Goal: Transaction & Acquisition: Purchase product/service

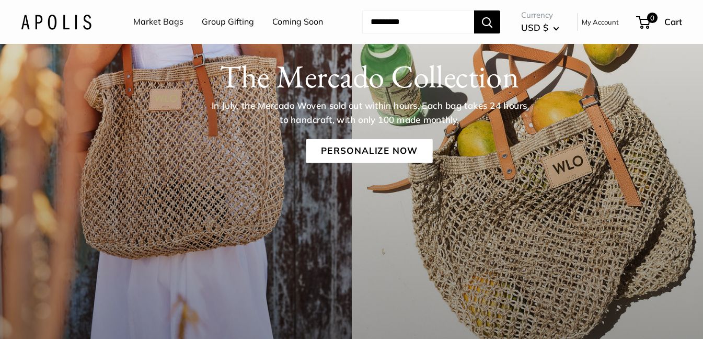
scroll to position [190, 0]
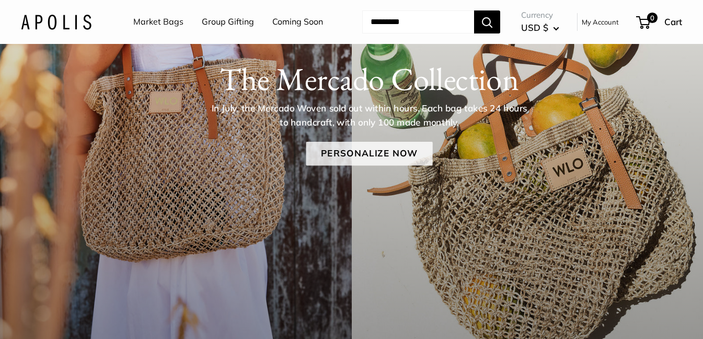
click at [377, 152] on link "Personalize Now" at bounding box center [369, 154] width 127 height 24
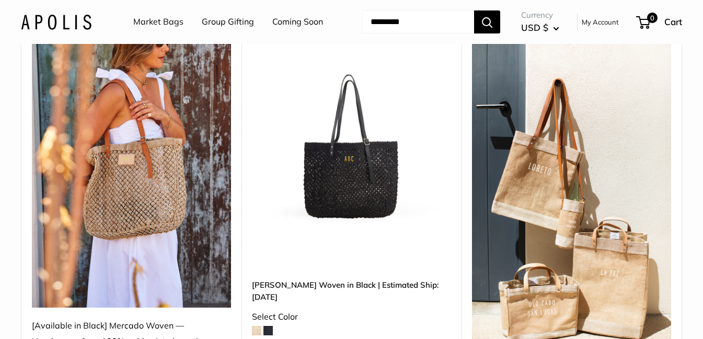
scroll to position [163, 0]
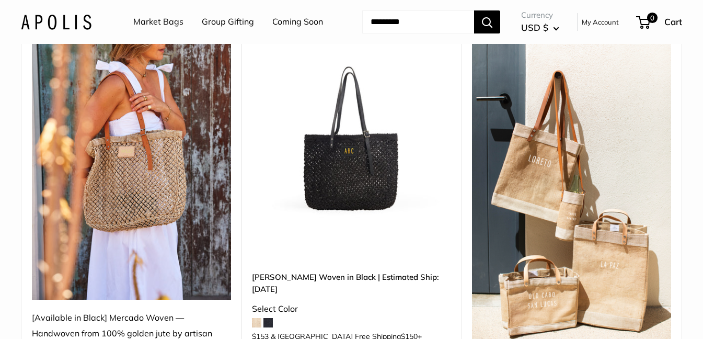
click at [269, 318] on span at bounding box center [267, 322] width 9 height 9
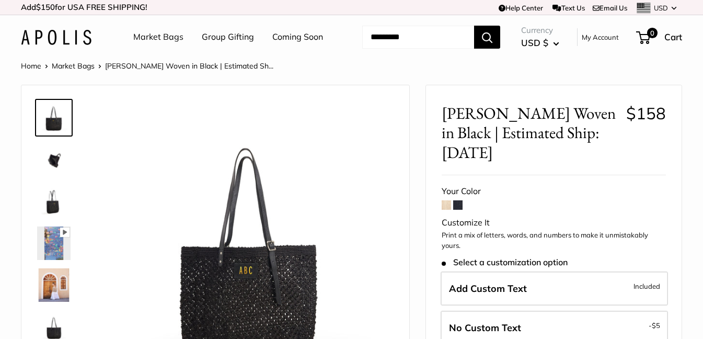
click at [447, 200] on span at bounding box center [446, 204] width 9 height 9
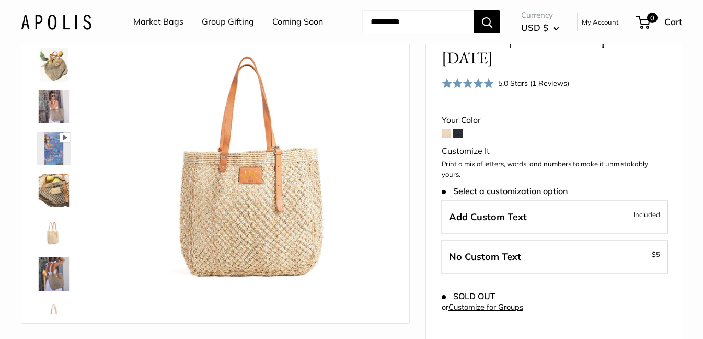
scroll to position [124, 0]
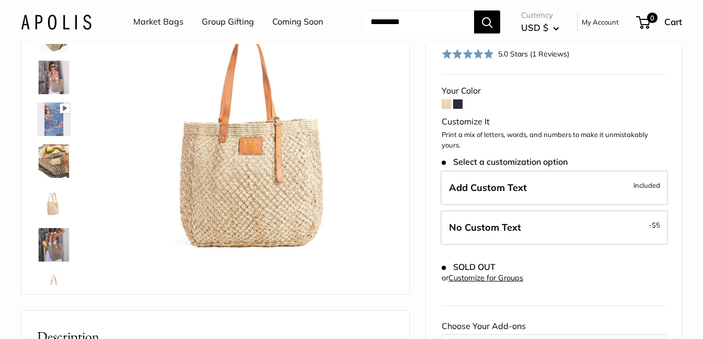
click at [52, 73] on img at bounding box center [53, 77] width 33 height 33
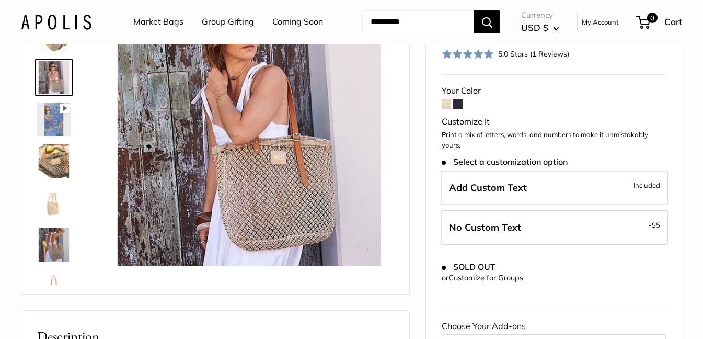
click at [60, 128] on img at bounding box center [53, 118] width 33 height 33
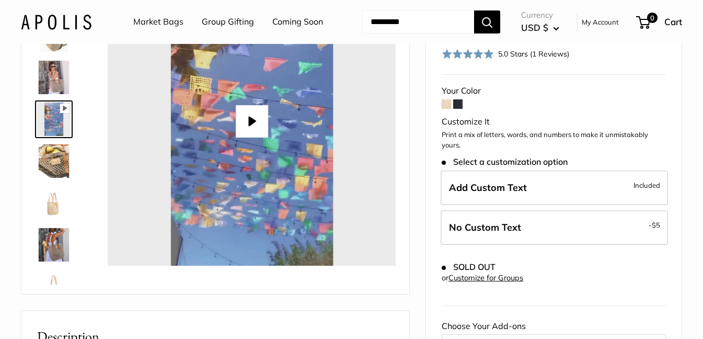
click at [62, 175] on img at bounding box center [53, 160] width 33 height 33
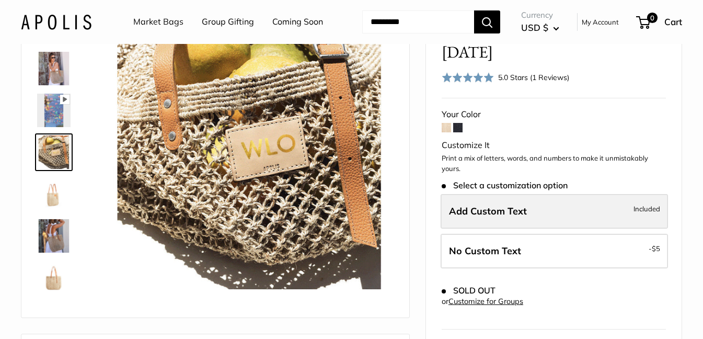
scroll to position [95, 0]
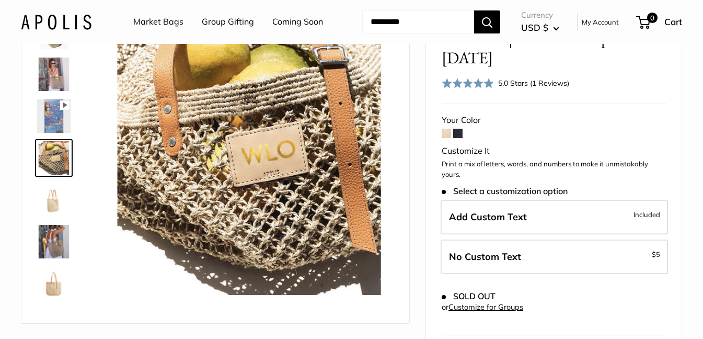
click at [458, 129] on span at bounding box center [457, 133] width 9 height 9
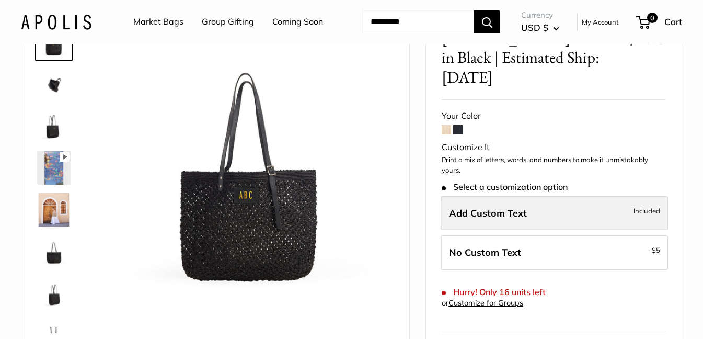
scroll to position [68, 0]
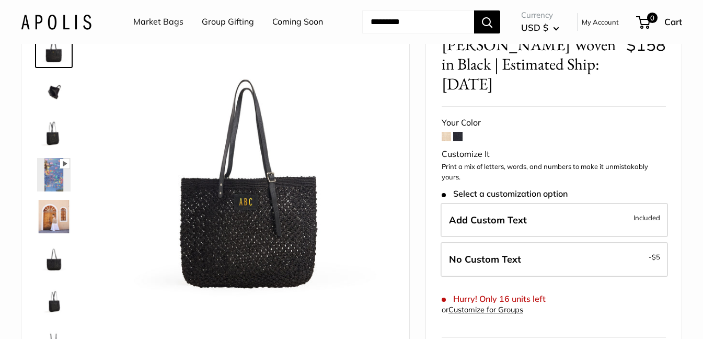
click at [33, 131] on div at bounding box center [58, 183] width 50 height 314
click at [42, 133] on img at bounding box center [53, 132] width 33 height 33
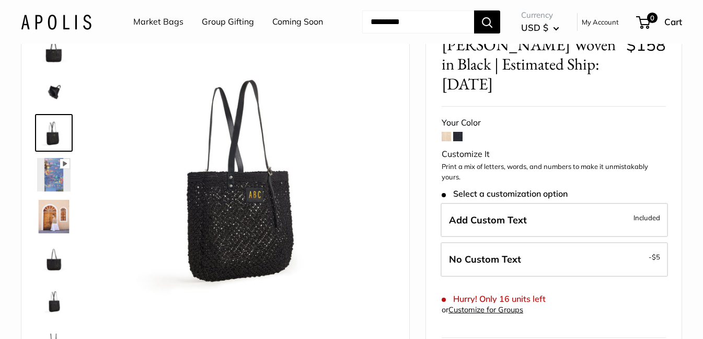
click at [51, 89] on img at bounding box center [53, 90] width 33 height 33
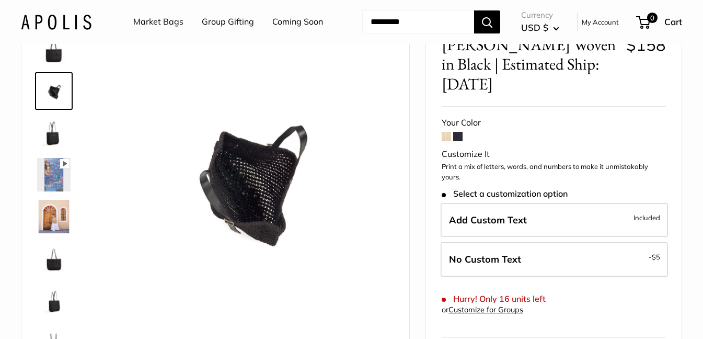
click at [59, 212] on img at bounding box center [53, 216] width 33 height 33
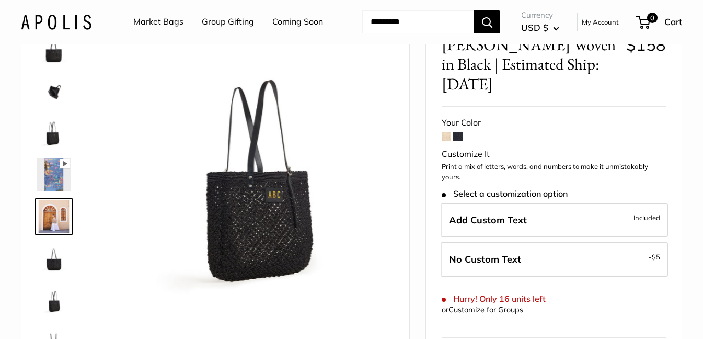
scroll to position [32, 0]
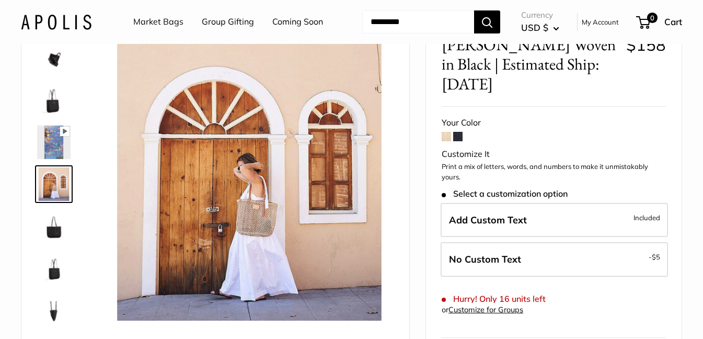
click at [66, 249] on link at bounding box center [54, 268] width 38 height 38
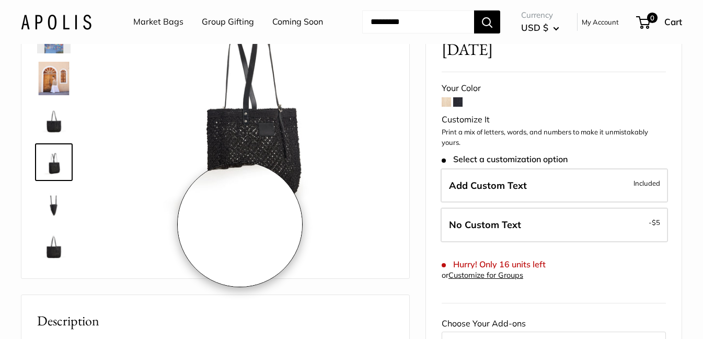
scroll to position [0, 0]
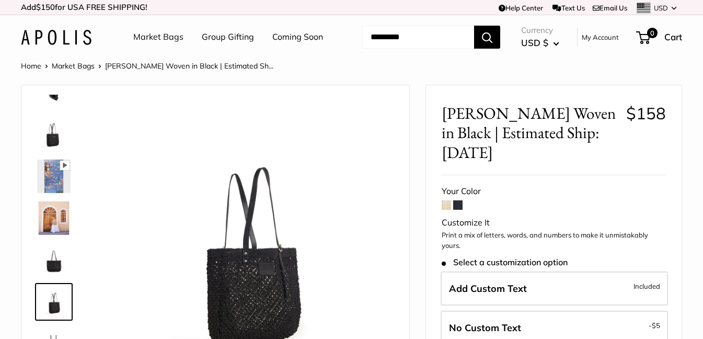
click at [52, 132] on img at bounding box center [53, 134] width 33 height 33
